Goal: Information Seeking & Learning: Find specific fact

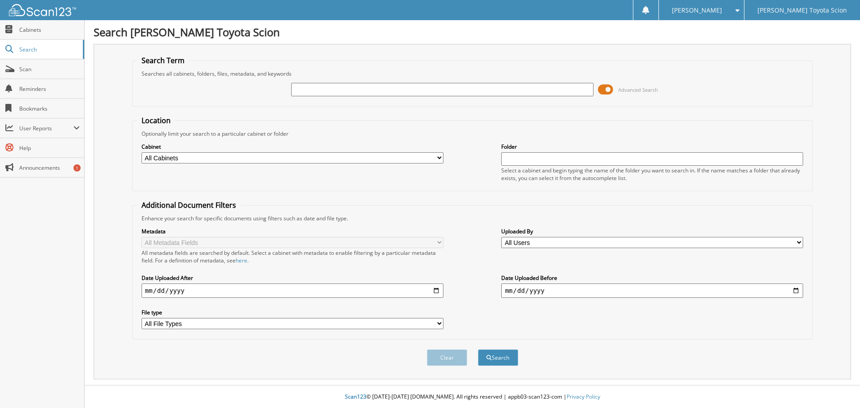
click at [327, 85] on input "text" at bounding box center [442, 89] width 302 height 13
type input "809301"
click at [478, 349] on button "Search" at bounding box center [498, 357] width 40 height 17
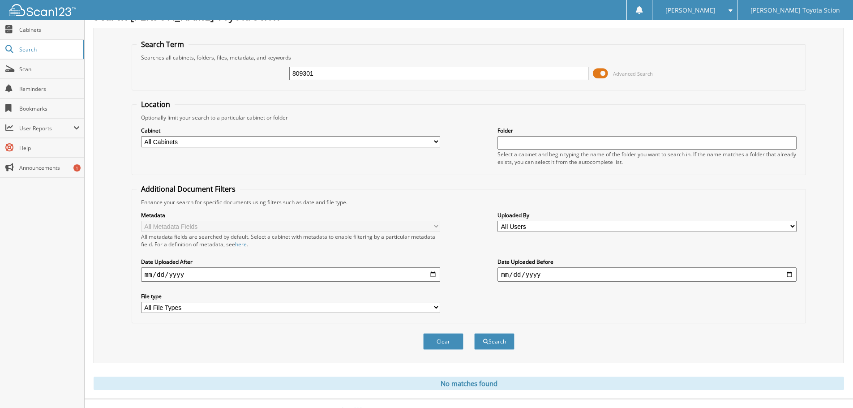
scroll to position [30, 0]
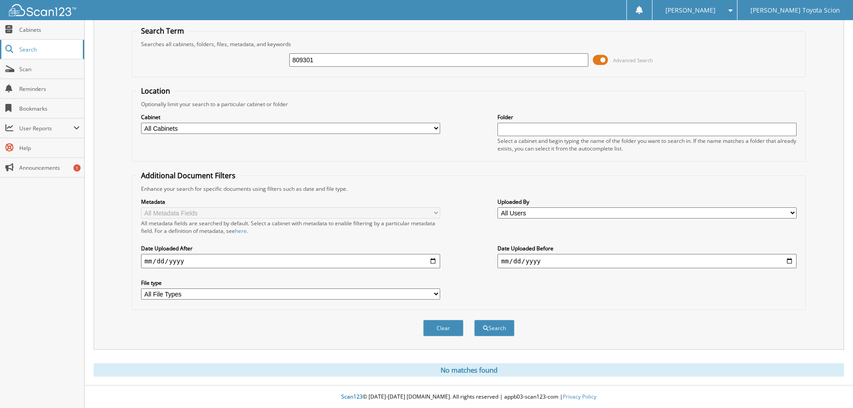
click at [41, 48] on span "Search" at bounding box center [48, 50] width 59 height 8
drag, startPoint x: 356, startPoint y: 60, endPoint x: 238, endPoint y: 54, distance: 118.4
click at [236, 55] on div "809301 Advanced Search" at bounding box center [469, 60] width 664 height 24
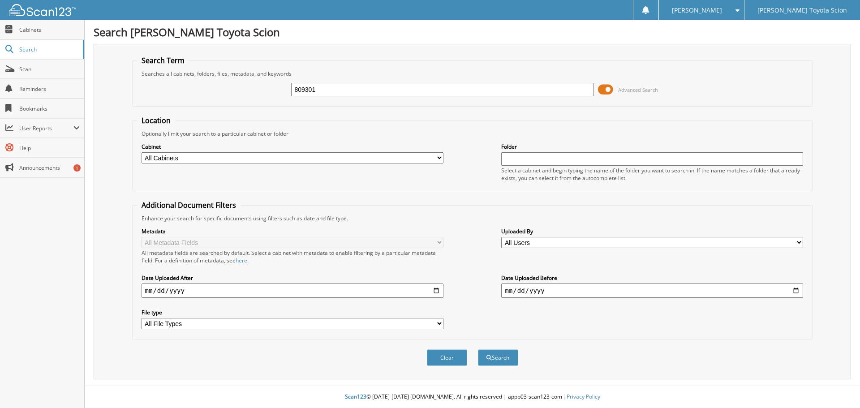
type input "809301"
click at [478, 349] on button "Search" at bounding box center [498, 357] width 40 height 17
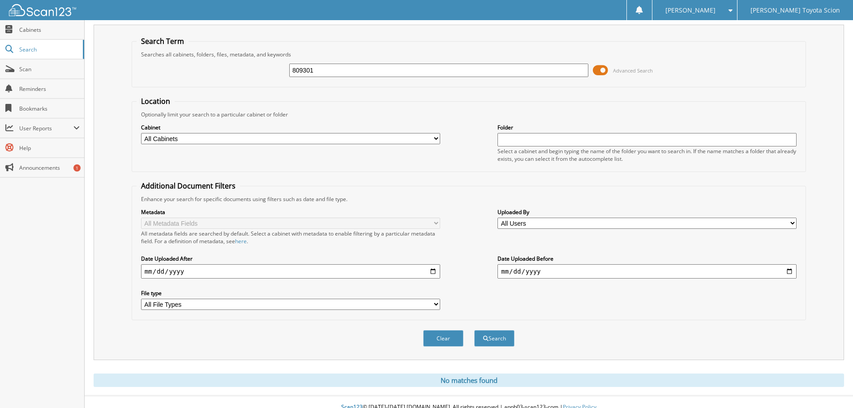
scroll to position [30, 0]
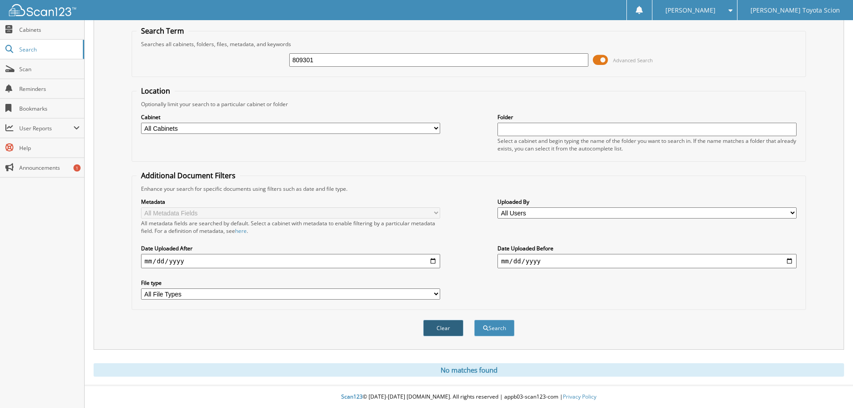
click at [444, 325] on button "Clear" at bounding box center [443, 328] width 40 height 17
